Goal: Task Accomplishment & Management: Use online tool/utility

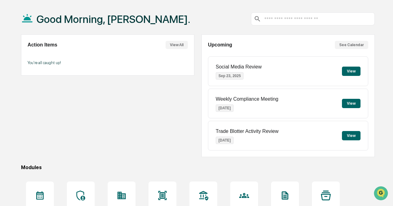
scroll to position [26, 0]
click at [264, 97] on p "Weekly Compliance Meeting" at bounding box center [247, 99] width 63 height 6
click at [263, 101] on div "Weekly Compliance Meeting [DATE]" at bounding box center [247, 103] width 63 height 24
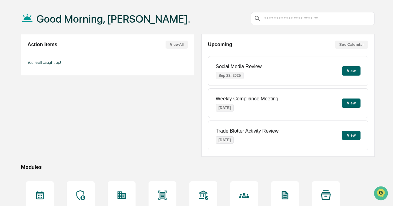
scroll to position [81, 0]
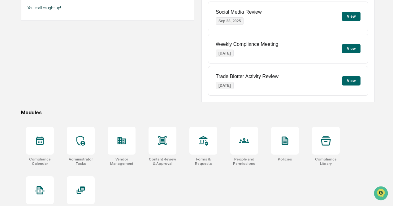
click at [265, 74] on p "Trade Blotter Activity Review" at bounding box center [247, 77] width 63 height 6
click at [263, 80] on div "Trade Blotter Activity Review [DATE]" at bounding box center [247, 81] width 63 height 24
click at [81, 141] on icon at bounding box center [80, 141] width 9 height 10
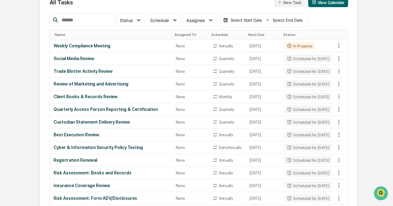
scroll to position [69, 0]
click at [172, 64] on td "None" at bounding box center [190, 59] width 37 height 13
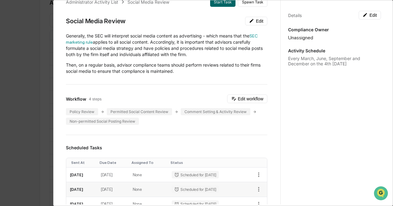
scroll to position [13, 0]
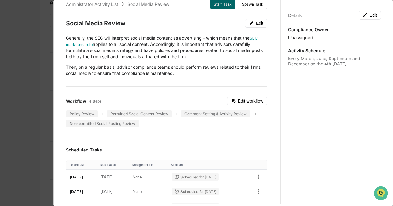
click at [186, 54] on p "Generally, the SEC will interpret social media content as advertising - which m…" at bounding box center [167, 47] width 202 height 25
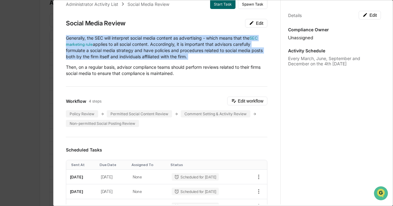
click at [186, 54] on p "Generally, the SEC will interpret social media content as advertising - which m…" at bounding box center [167, 47] width 202 height 25
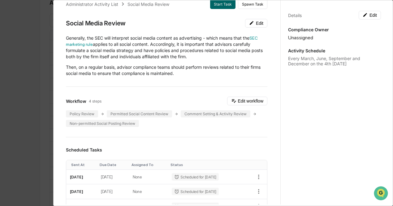
scroll to position [0, 0]
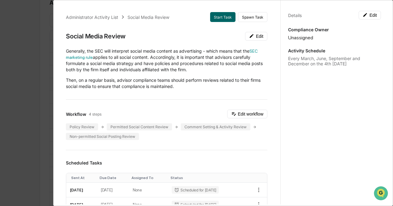
click at [43, 63] on div "Administrator Activity List Social Media Review Start Task Spawn Task Social Me…" at bounding box center [196, 103] width 393 height 206
